Goal: Task Accomplishment & Management: Manage account settings

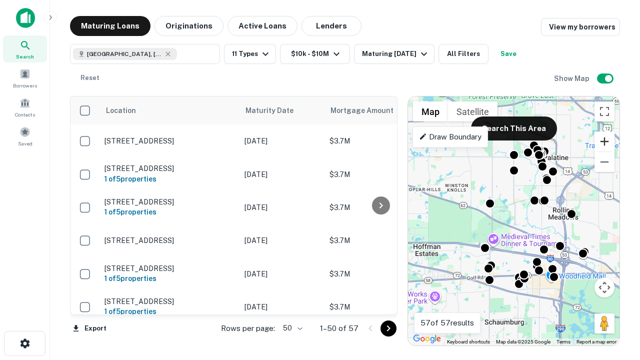
click at [605, 142] on button "Zoom in" at bounding box center [605, 142] width 20 height 20
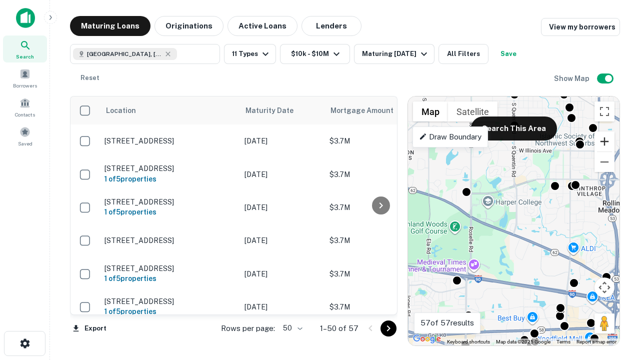
click at [605, 142] on button "Zoom in" at bounding box center [605, 142] width 20 height 20
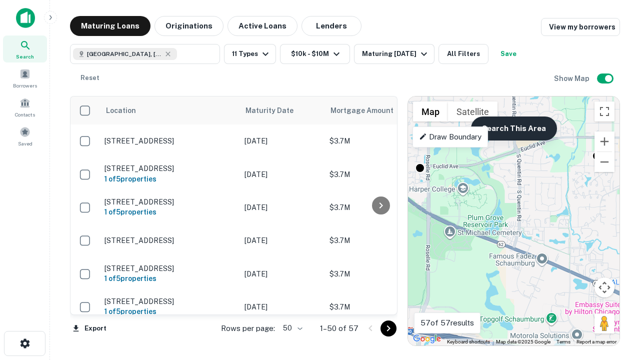
click at [514, 129] on button "Search This Area" at bounding box center [514, 129] width 86 height 24
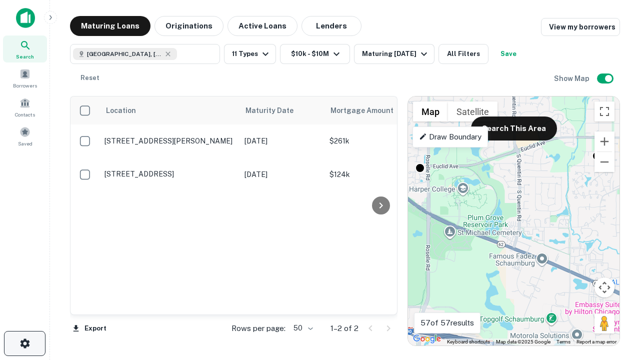
click at [25, 344] on icon "button" at bounding box center [25, 344] width 12 height 12
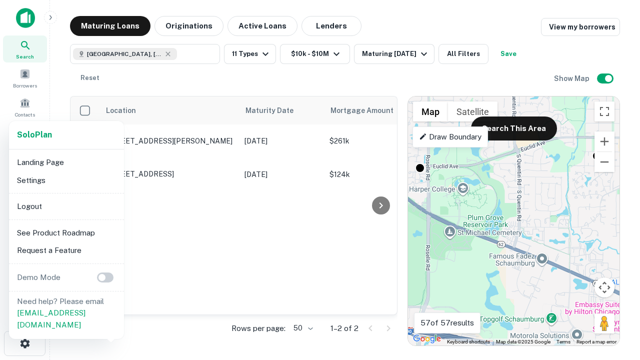
click at [66, 206] on li "Logout" at bounding box center [66, 207] width 107 height 18
